Goal: Task Accomplishment & Management: Manage account settings

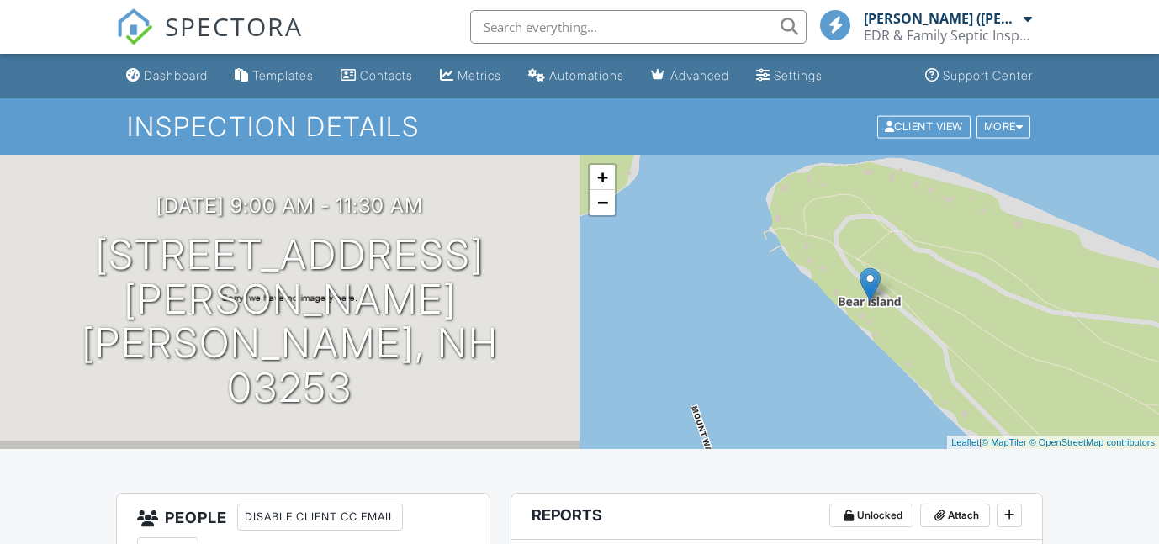
scroll to position [354, 0]
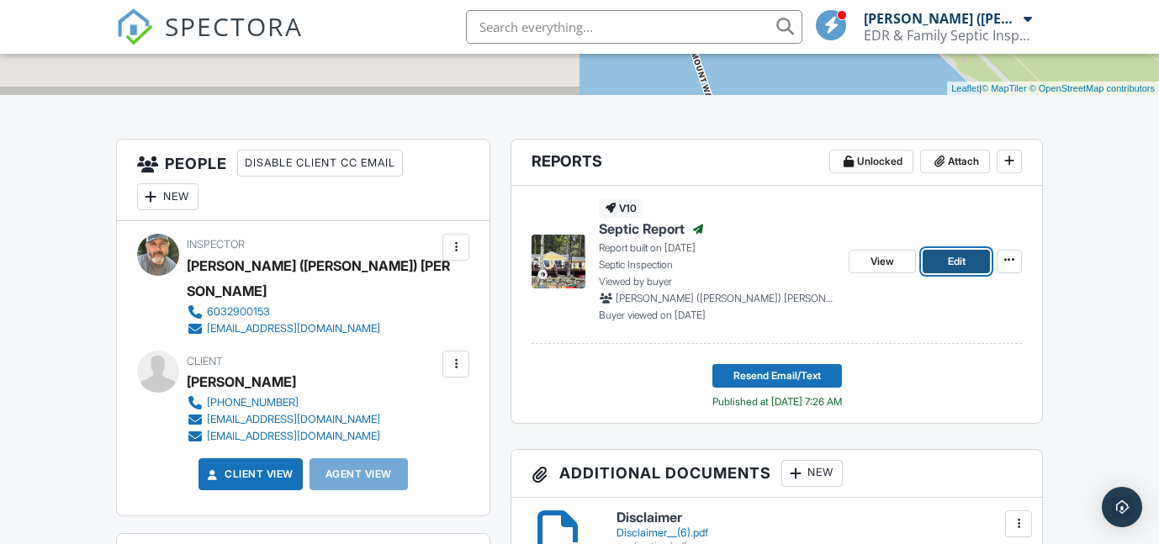
click at [957, 259] on span "Edit" at bounding box center [957, 261] width 18 height 17
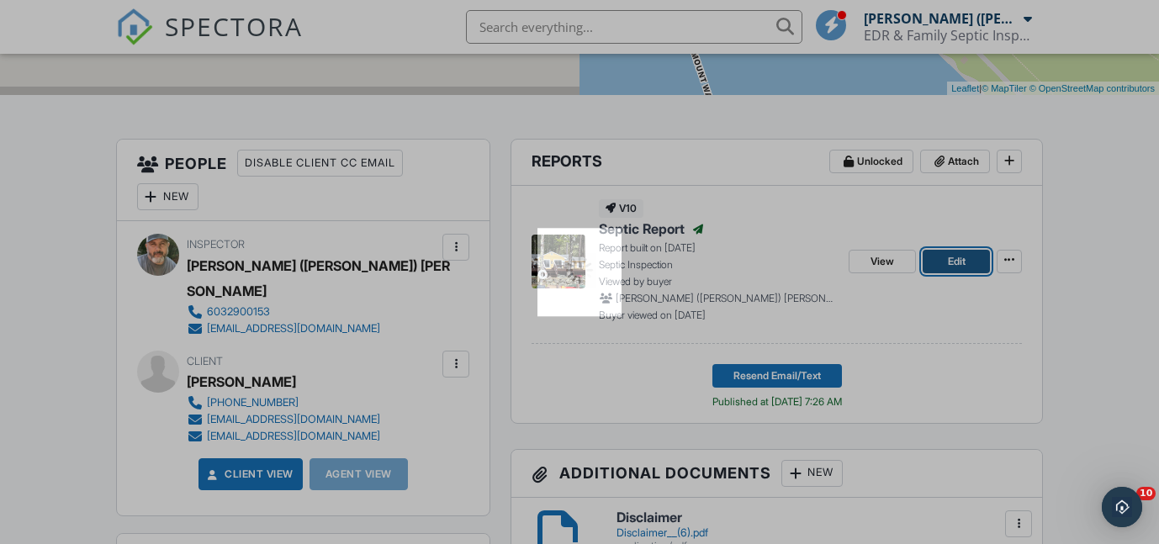
scroll to position [0, 0]
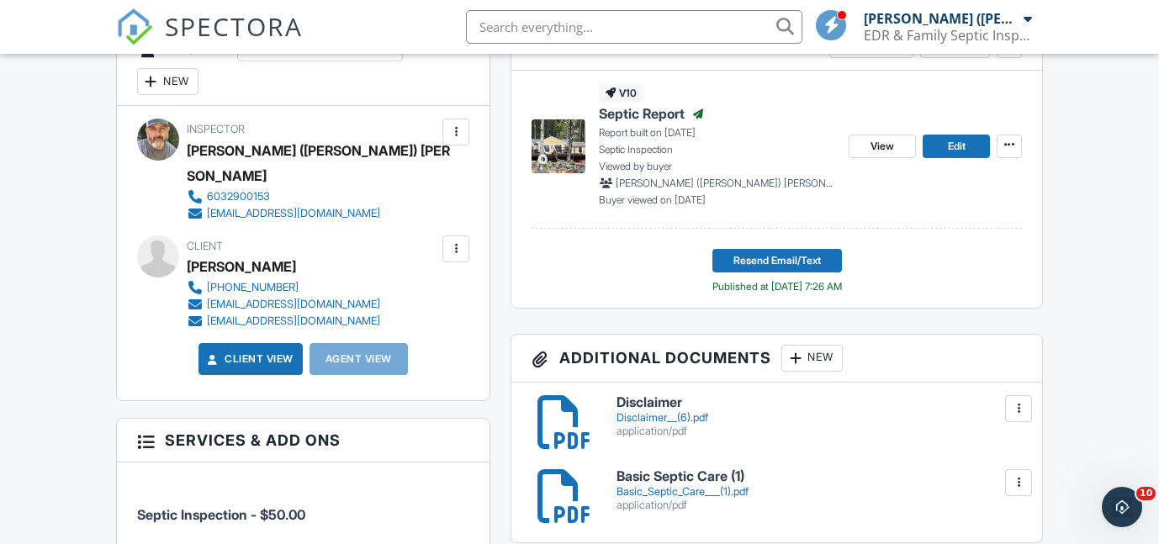
scroll to position [462, 0]
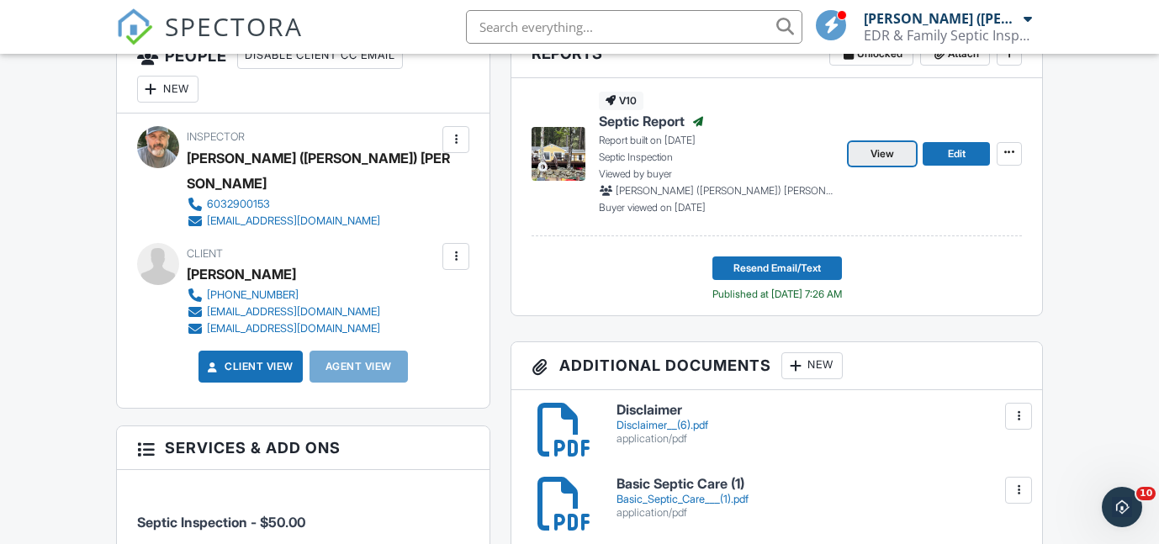
click at [890, 152] on span "View" at bounding box center [882, 153] width 24 height 17
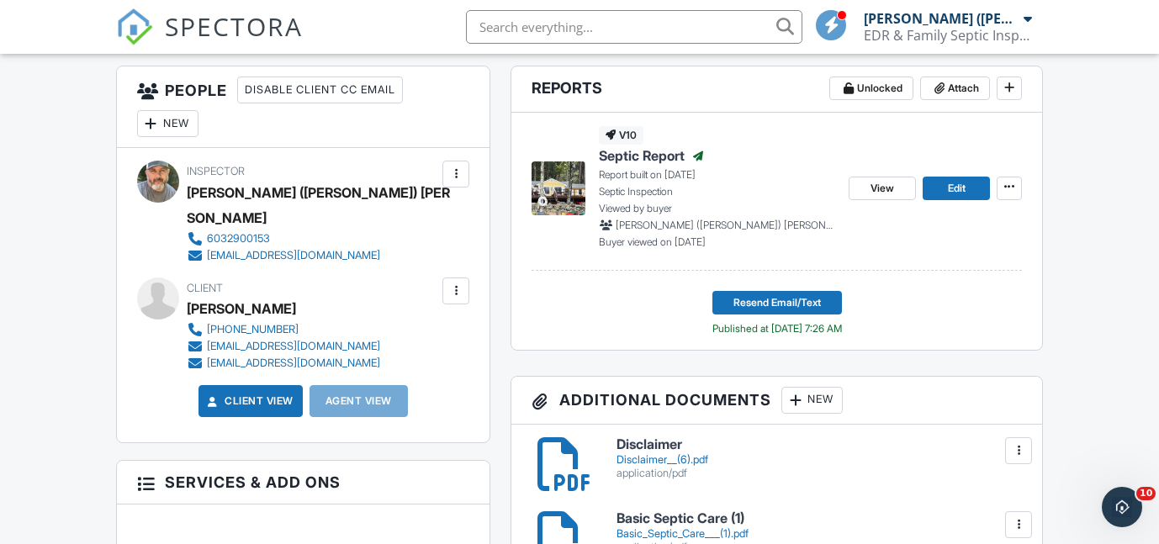
scroll to position [430, 0]
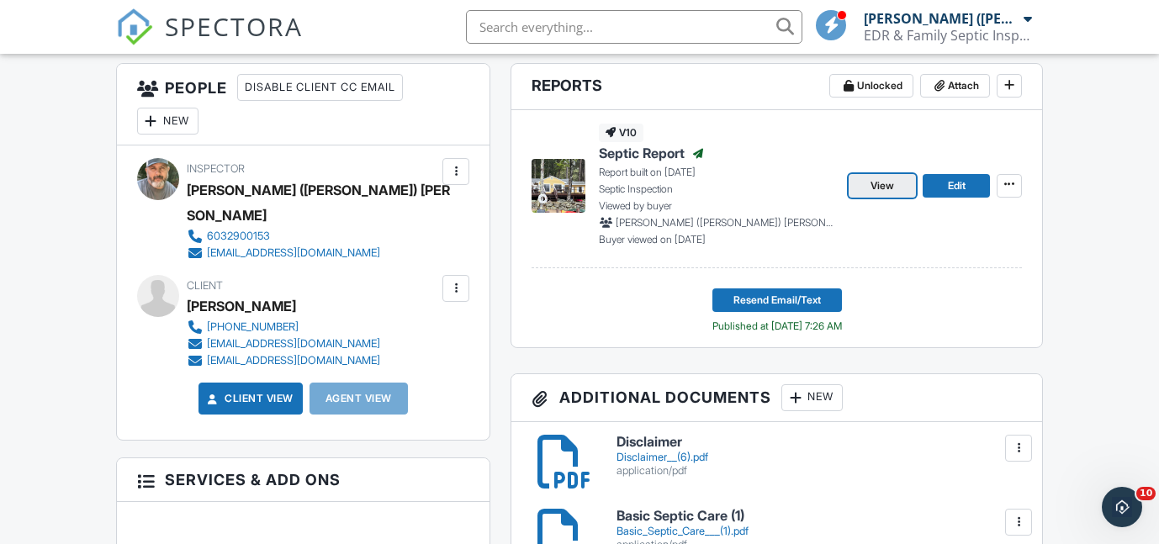
click at [883, 188] on span "View" at bounding box center [882, 185] width 24 height 17
click at [952, 185] on span "Edit" at bounding box center [957, 185] width 18 height 17
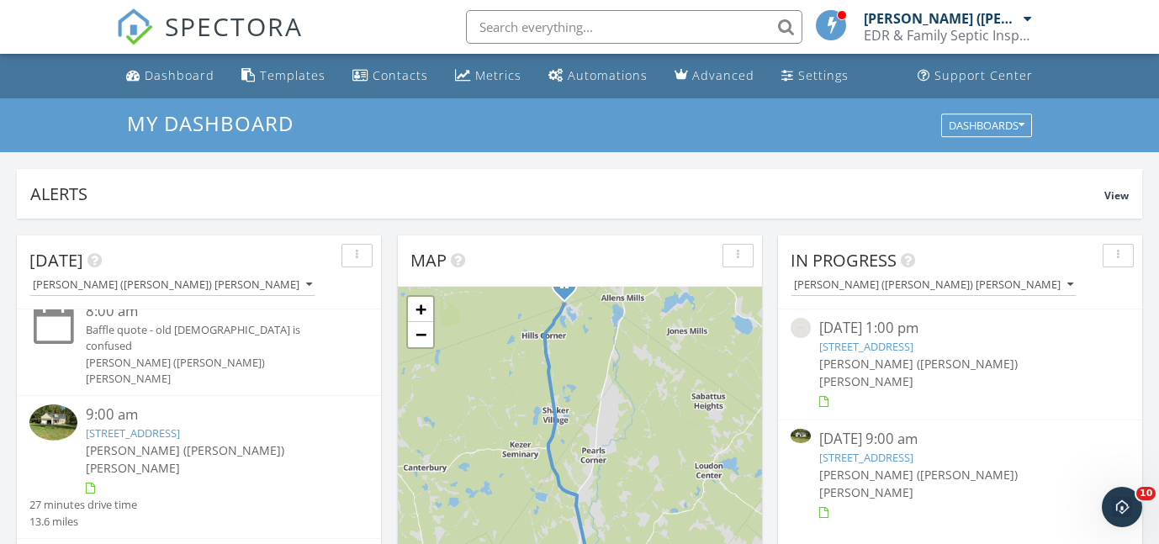
scroll to position [3, 0]
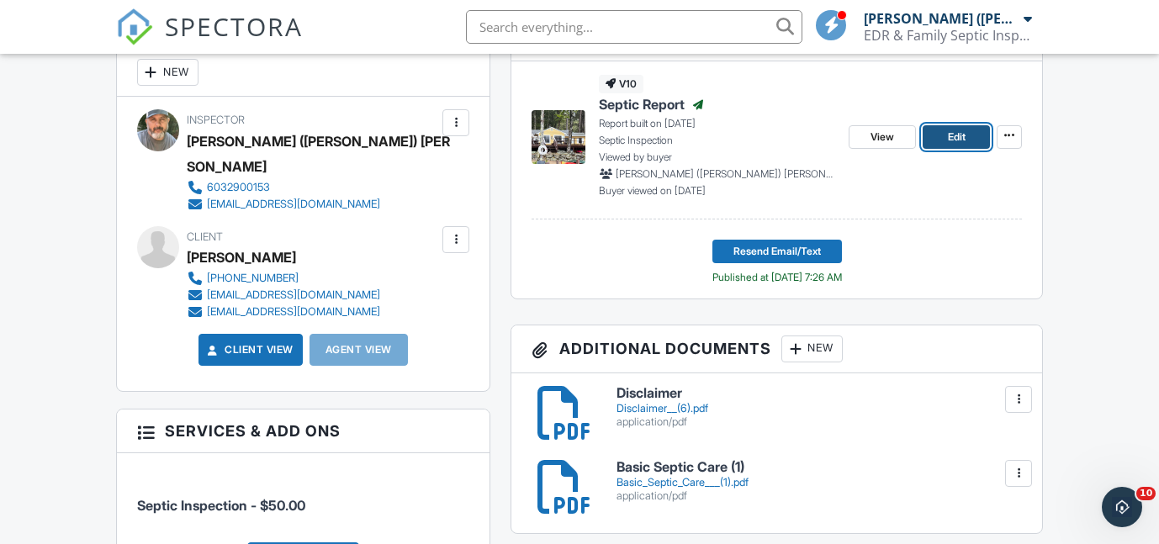
click at [948, 141] on span "Edit" at bounding box center [957, 137] width 18 height 17
